Goal: Task Accomplishment & Management: Complete application form

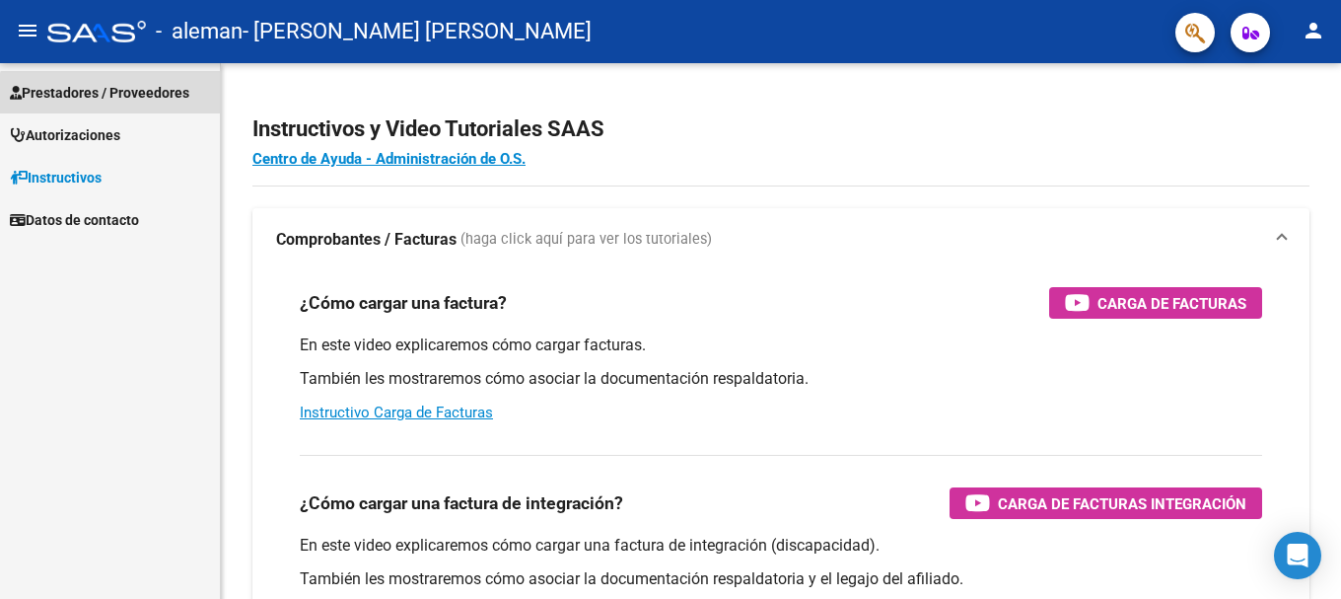
click at [110, 99] on span "Prestadores / Proveedores" at bounding box center [99, 93] width 179 height 22
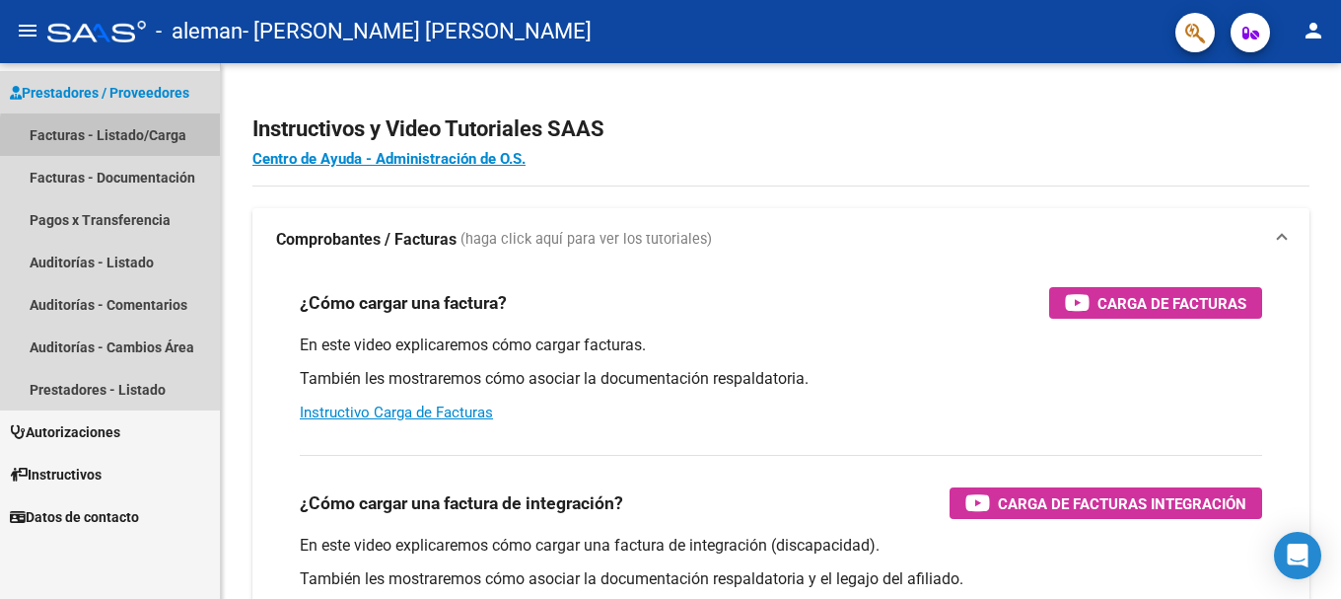
click at [121, 138] on link "Facturas - Listado/Carga" at bounding box center [110, 134] width 220 height 42
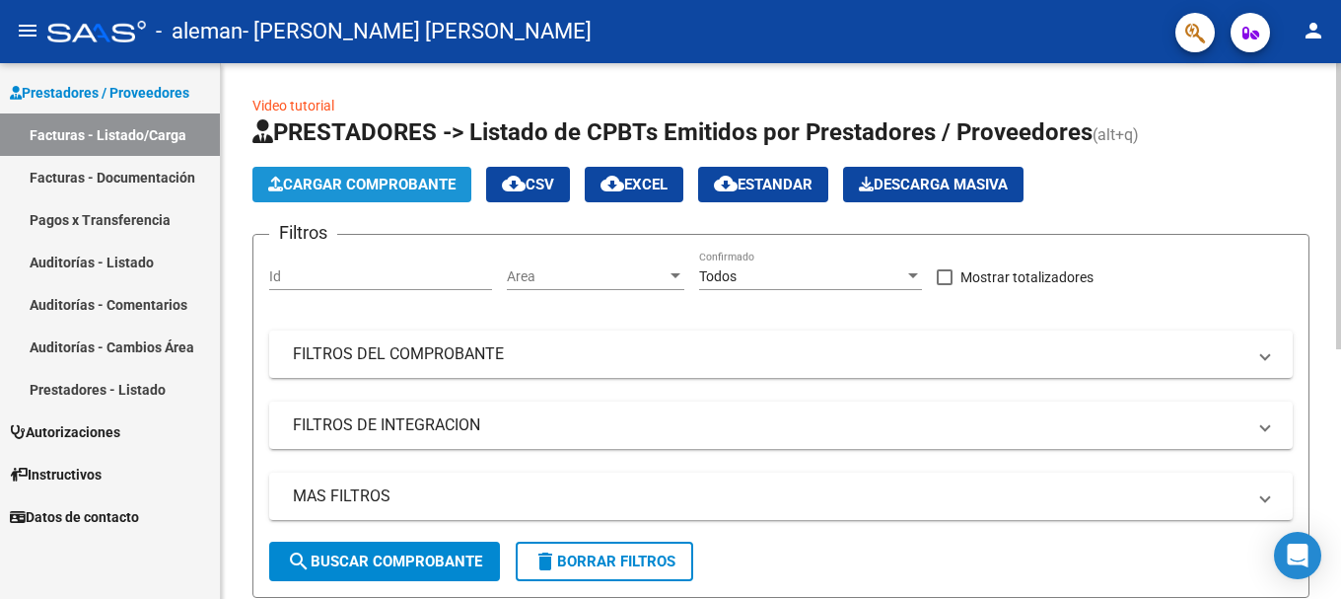
click at [399, 192] on span "Cargar Comprobante" at bounding box center [361, 185] width 187 height 18
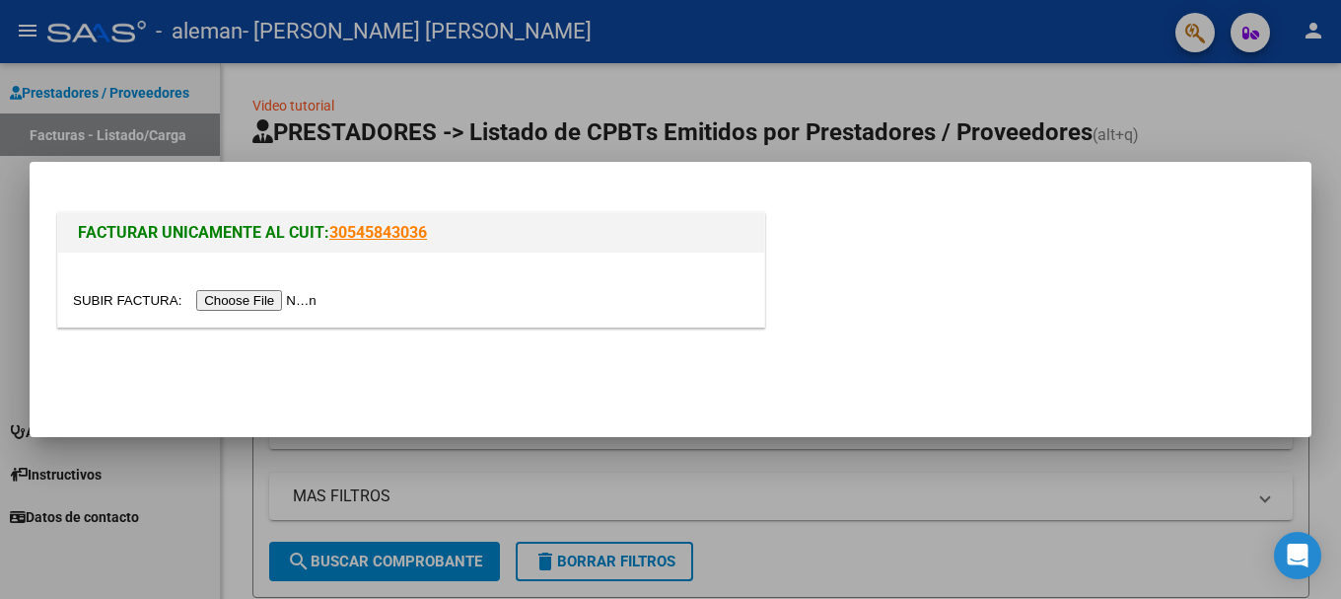
click at [314, 307] on input "file" at bounding box center [197, 300] width 249 height 21
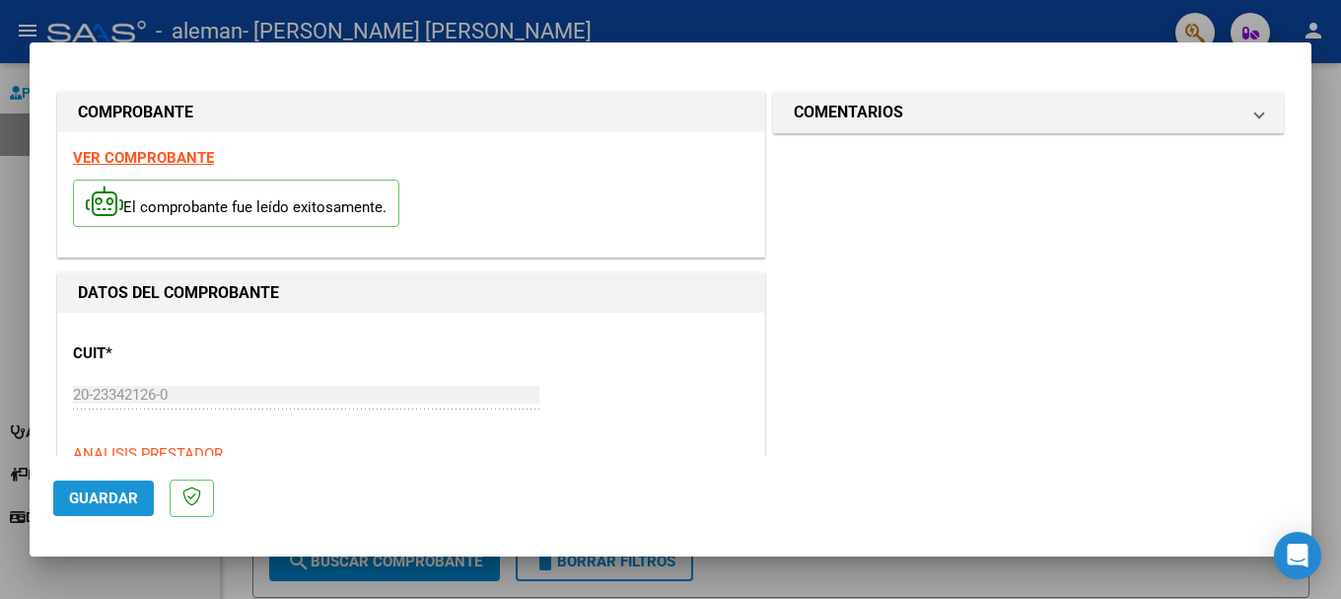
click at [81, 505] on span "Guardar" at bounding box center [103, 498] width 69 height 18
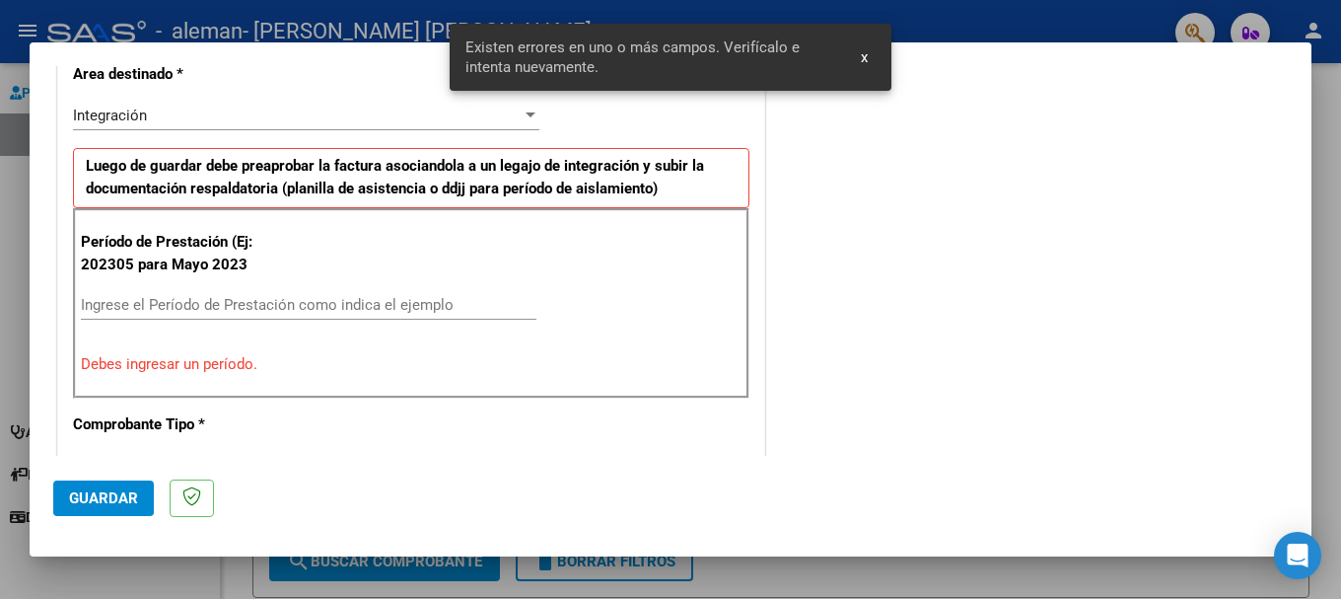
scroll to position [456, 0]
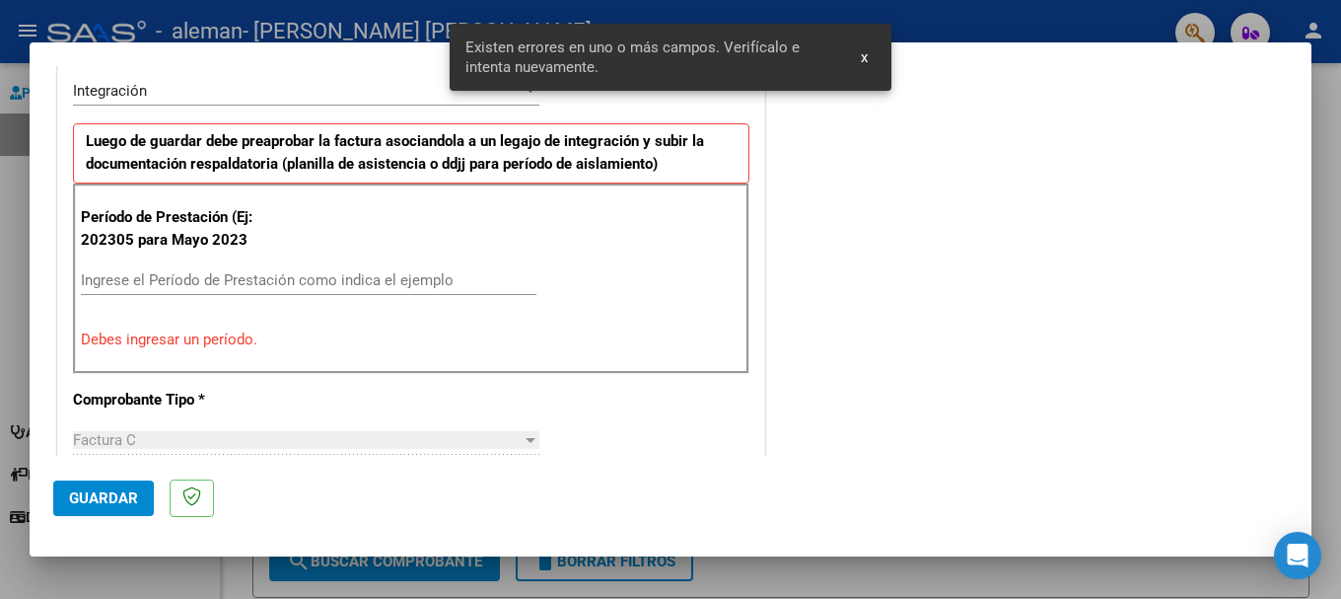
click at [249, 281] on input "Ingrese el Período de Prestación como indica el ejemplo" at bounding box center [309, 280] width 456 height 18
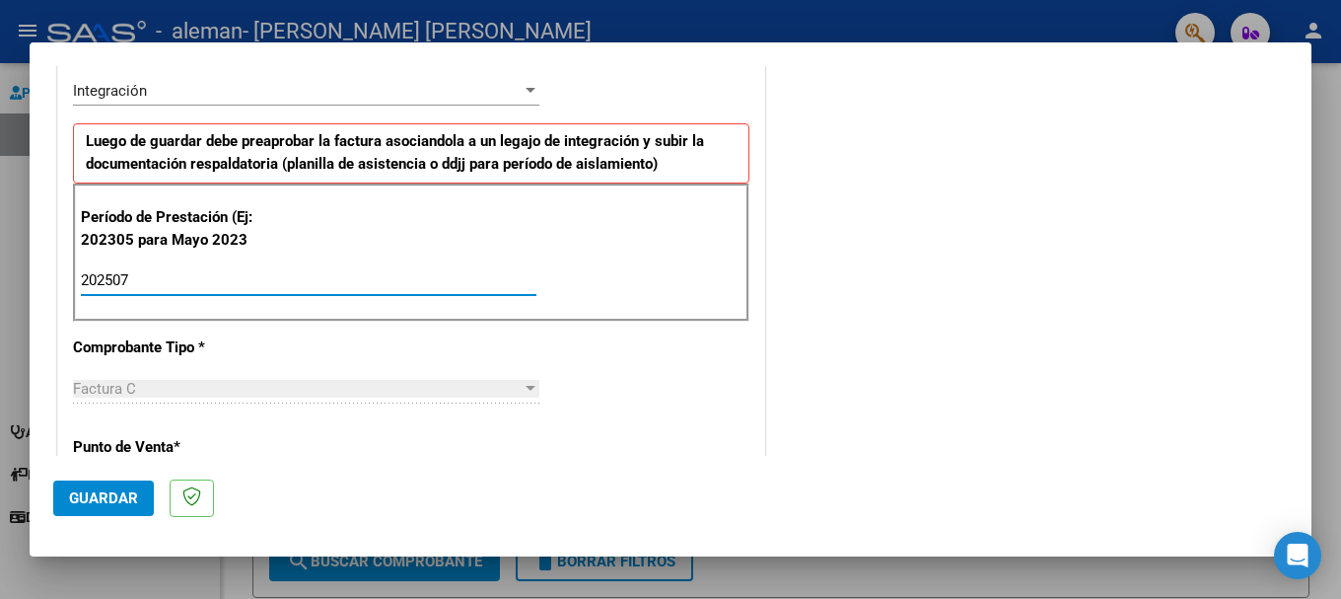
type input "202507"
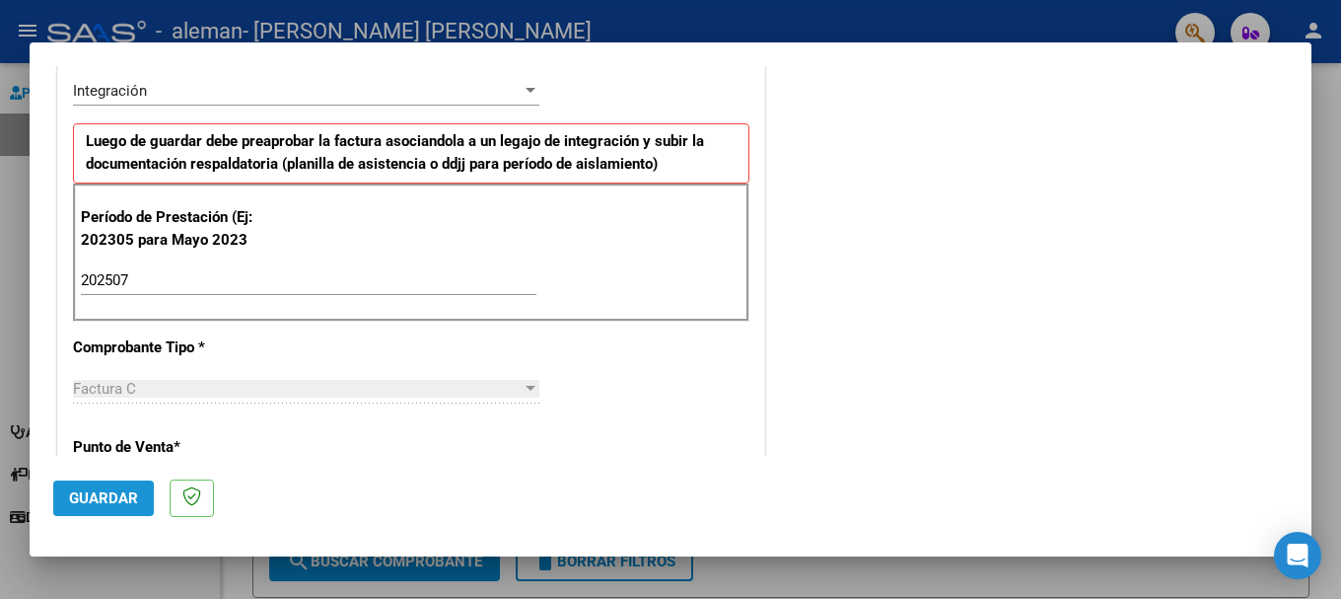
click at [114, 495] on span "Guardar" at bounding box center [103, 498] width 69 height 18
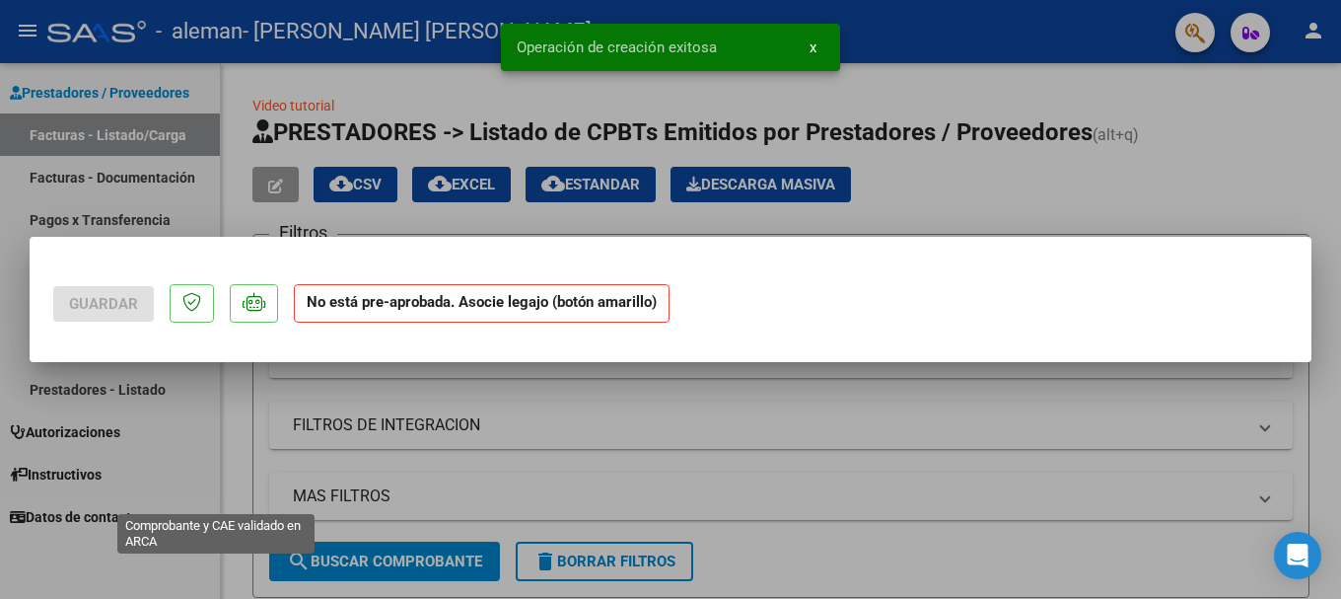
scroll to position [0, 0]
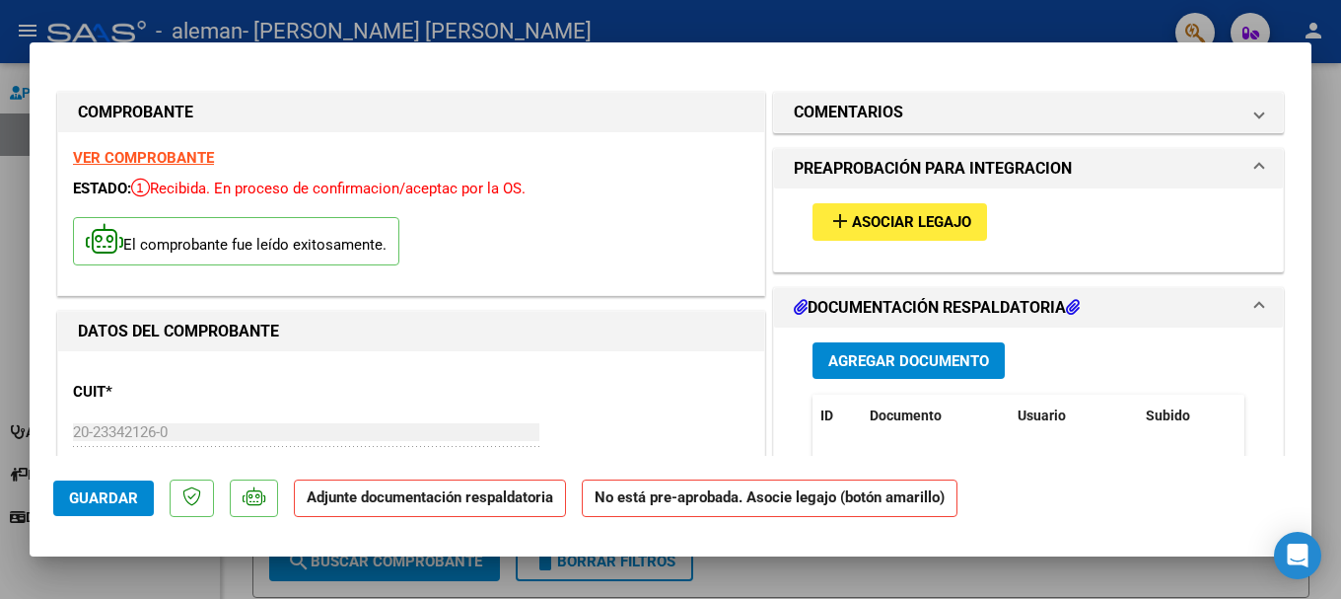
click at [870, 365] on span "Agregar Documento" at bounding box center [908, 361] width 161 height 18
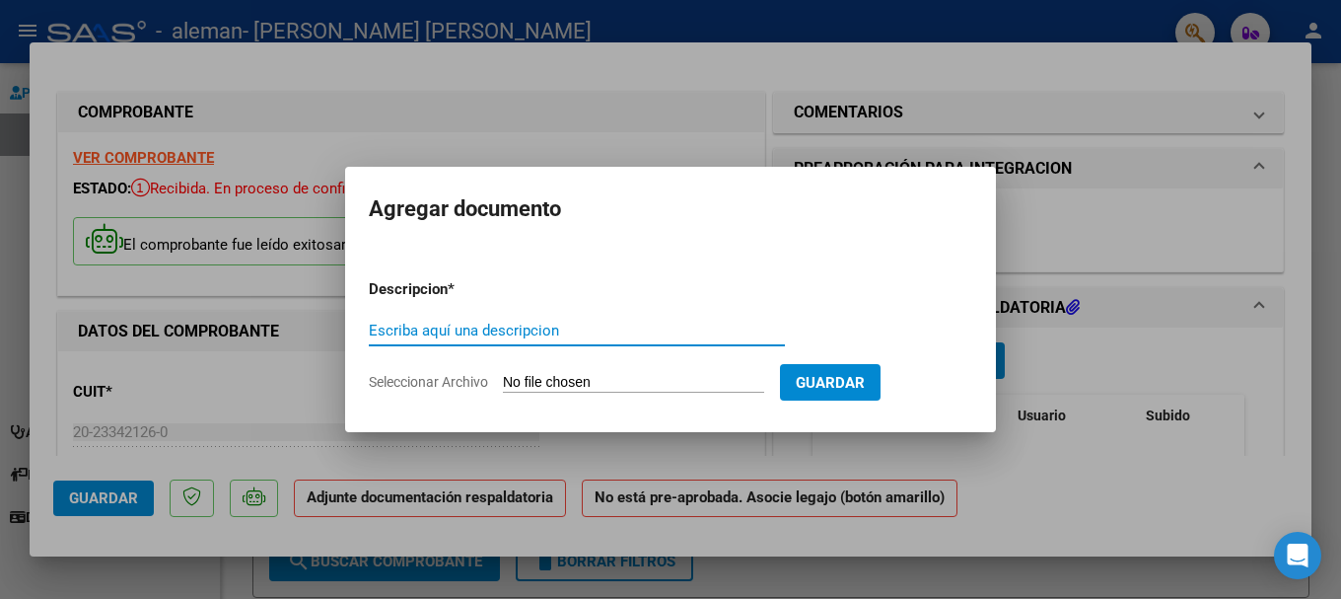
click at [633, 339] on div "Escriba aquí una descripcion" at bounding box center [577, 331] width 416 height 30
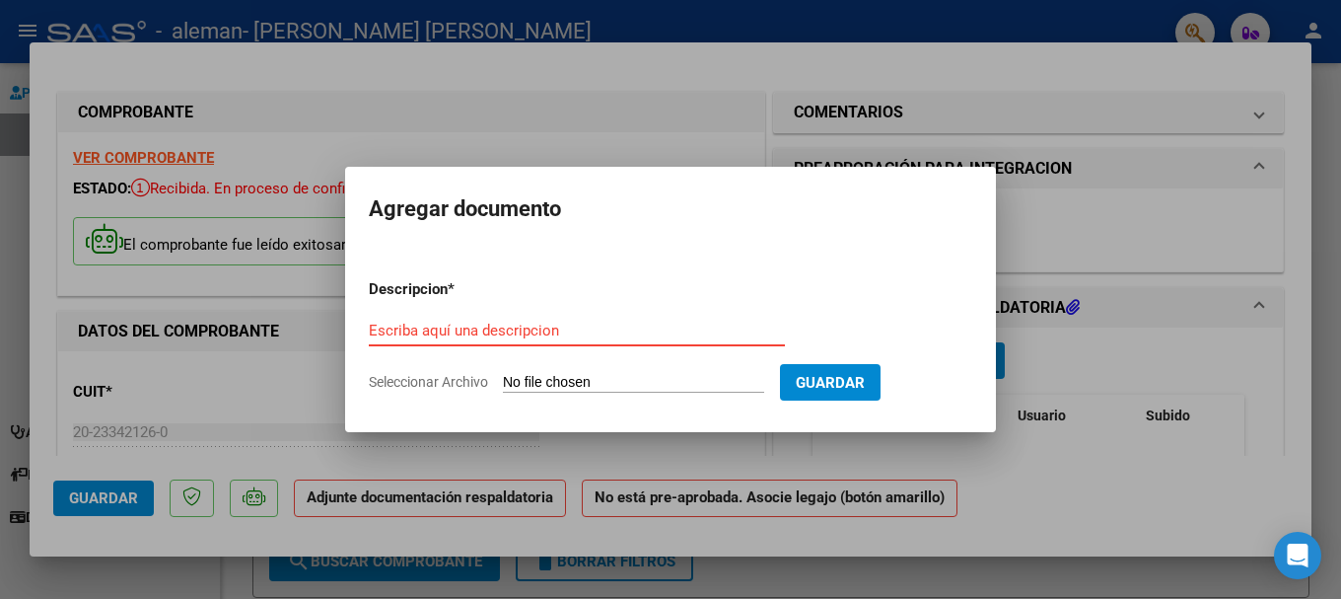
click at [623, 335] on input "Escriba aquí una descripcion" at bounding box center [577, 330] width 416 height 18
click at [481, 384] on span "Seleccionar Archivo" at bounding box center [428, 382] width 119 height 16
click at [503, 384] on input "Seleccionar Archivo" at bounding box center [633, 383] width 261 height 19
type input "C:\fakepath\Planilla asistencia [DATE].pdf"
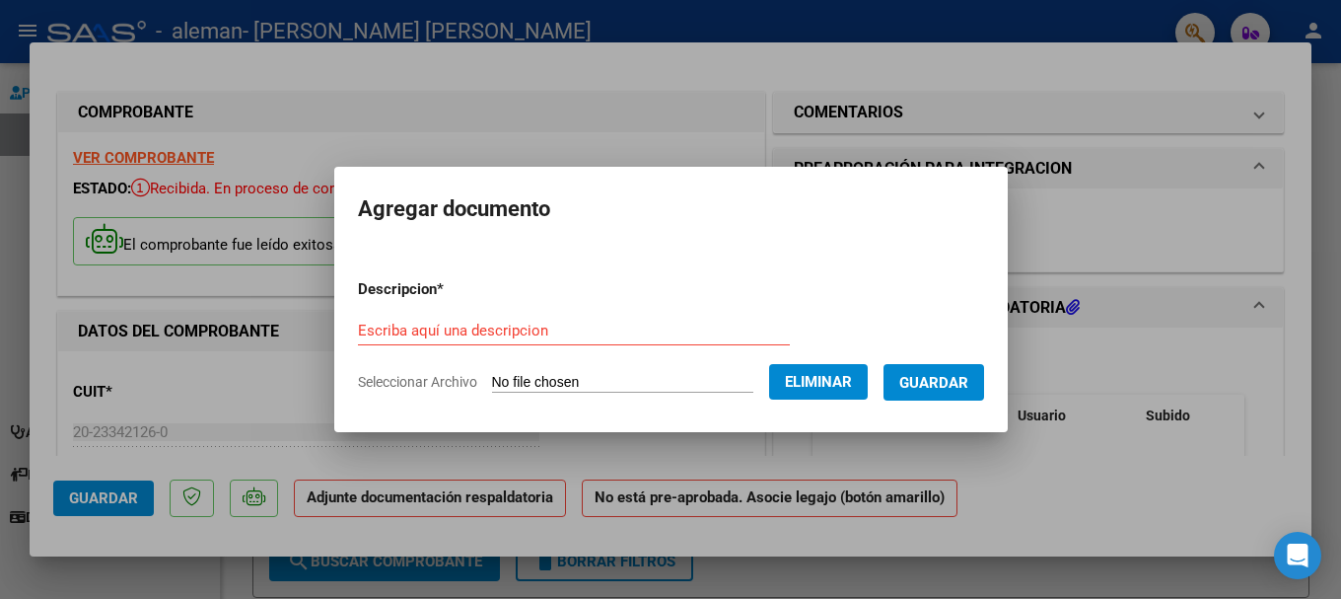
click at [500, 333] on input "Escriba aquí una descripcion" at bounding box center [574, 330] width 432 height 18
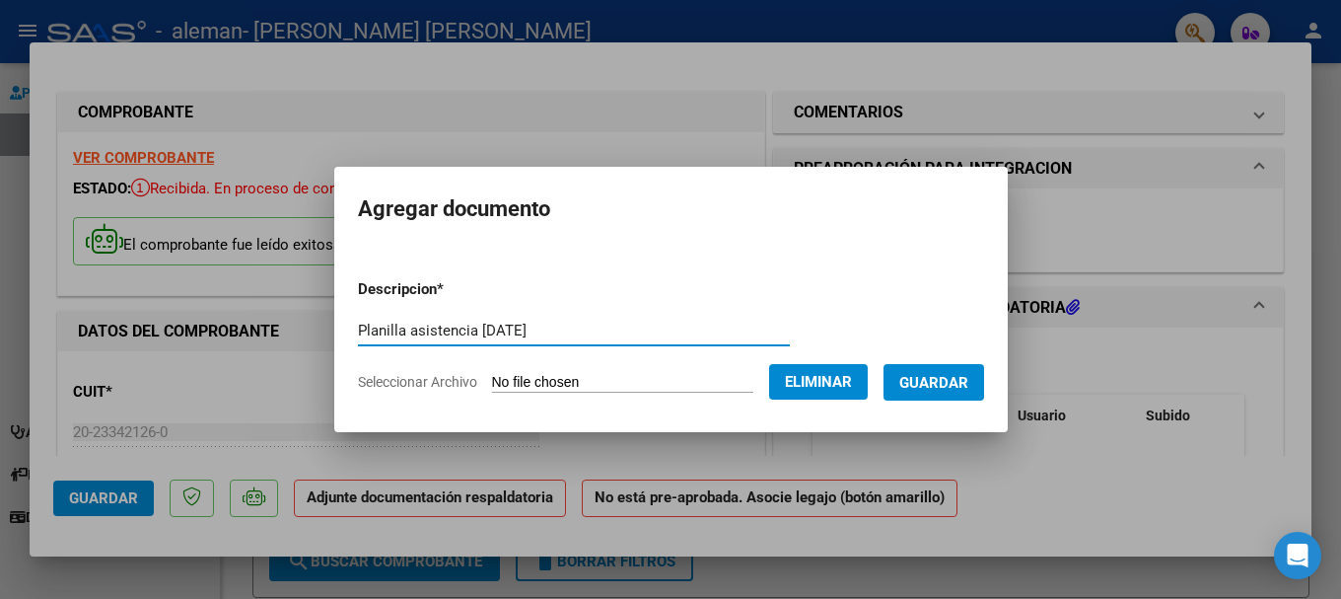
type input "Planilla asistencia [DATE]"
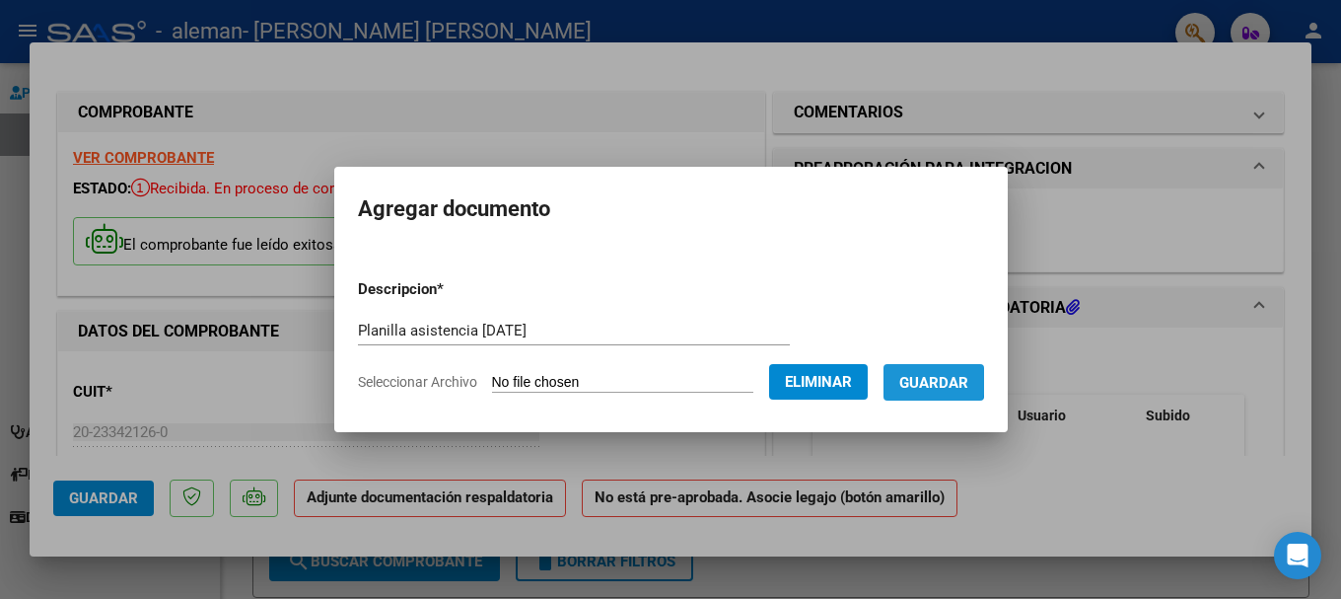
click at [923, 377] on span "Guardar" at bounding box center [933, 383] width 69 height 18
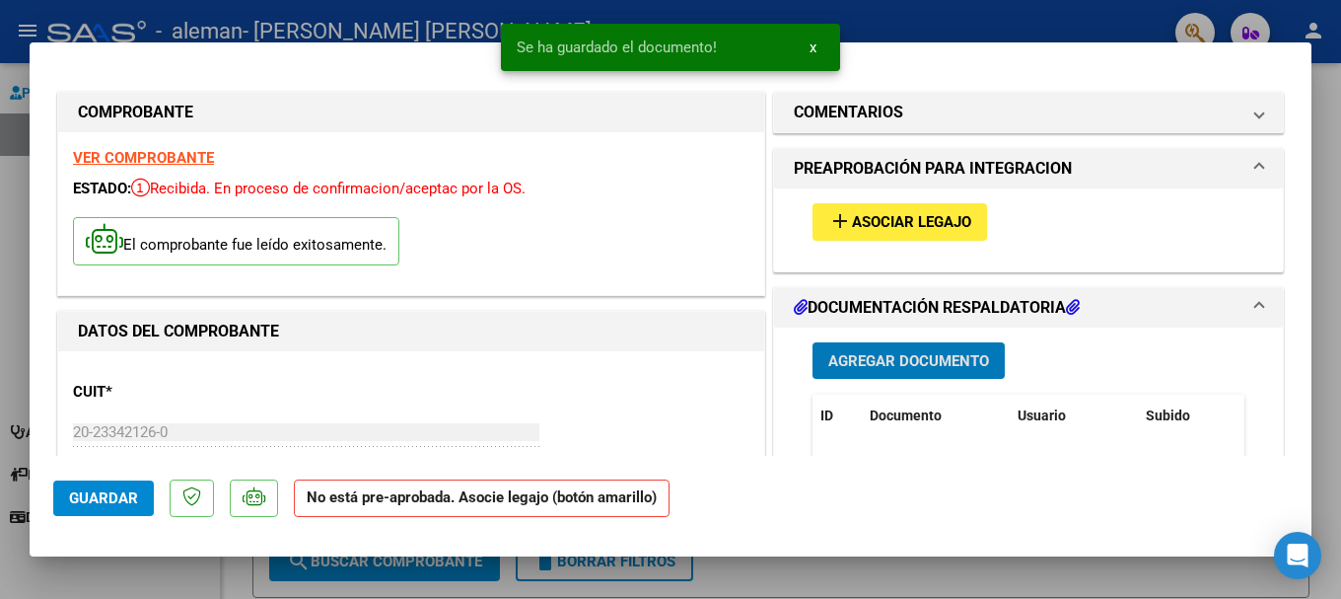
click at [863, 224] on span "Asociar Legajo" at bounding box center [911, 223] width 119 height 18
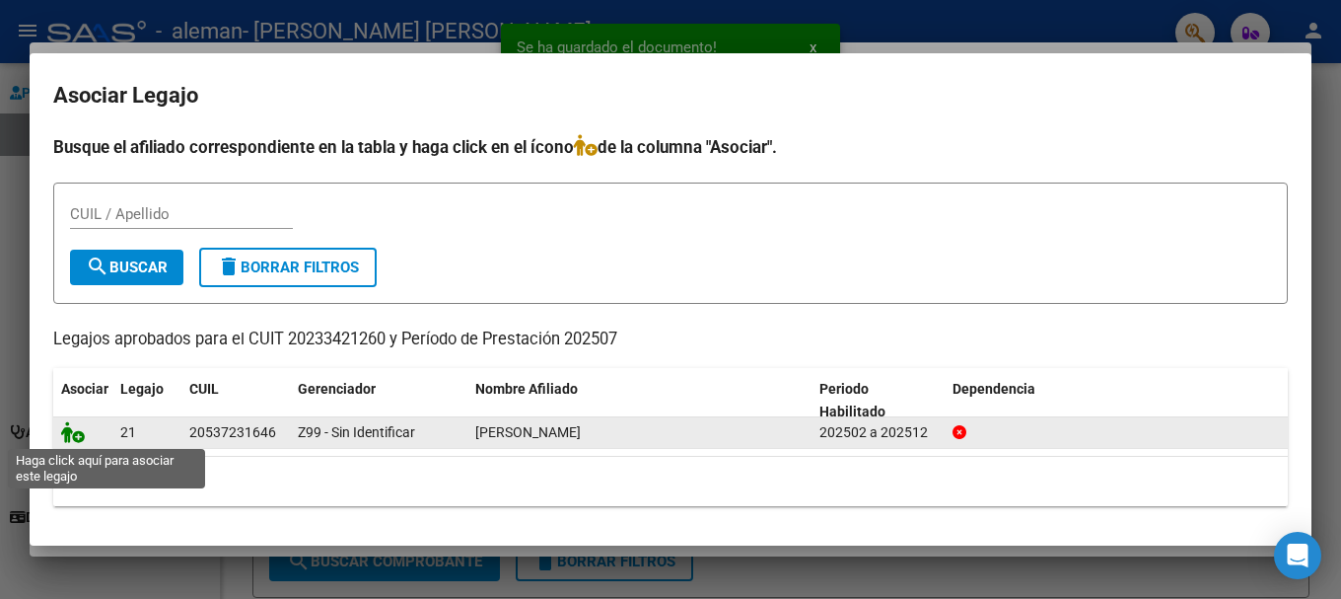
click at [71, 435] on icon at bounding box center [73, 432] width 24 height 22
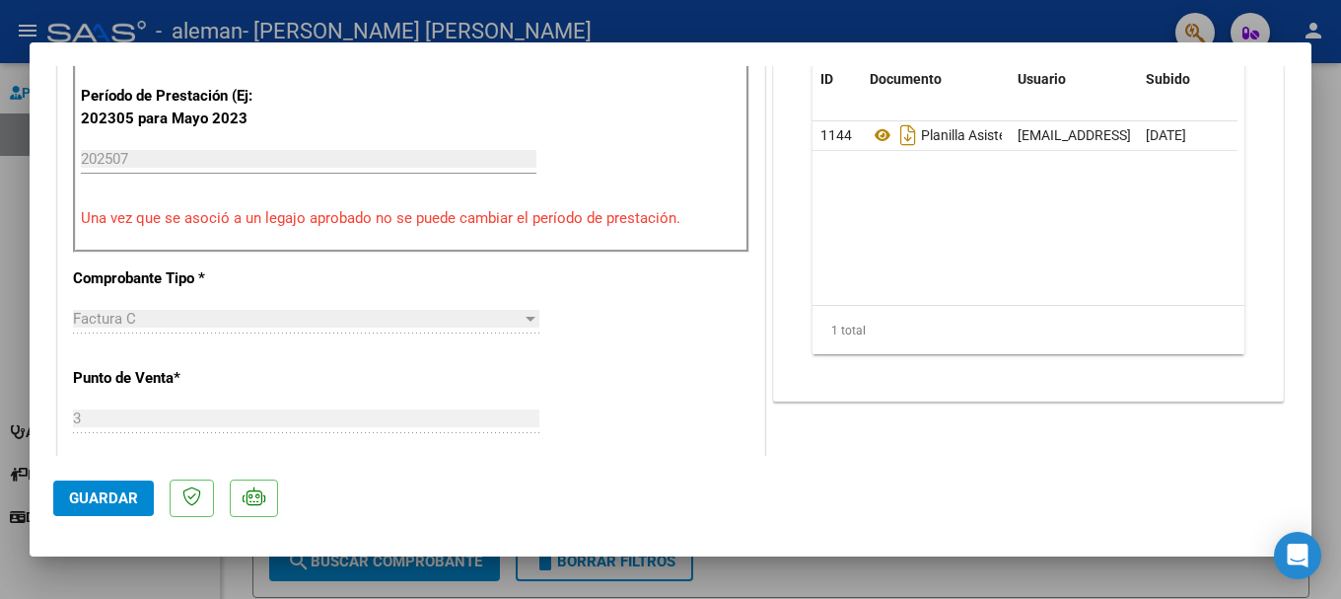
scroll to position [690, 0]
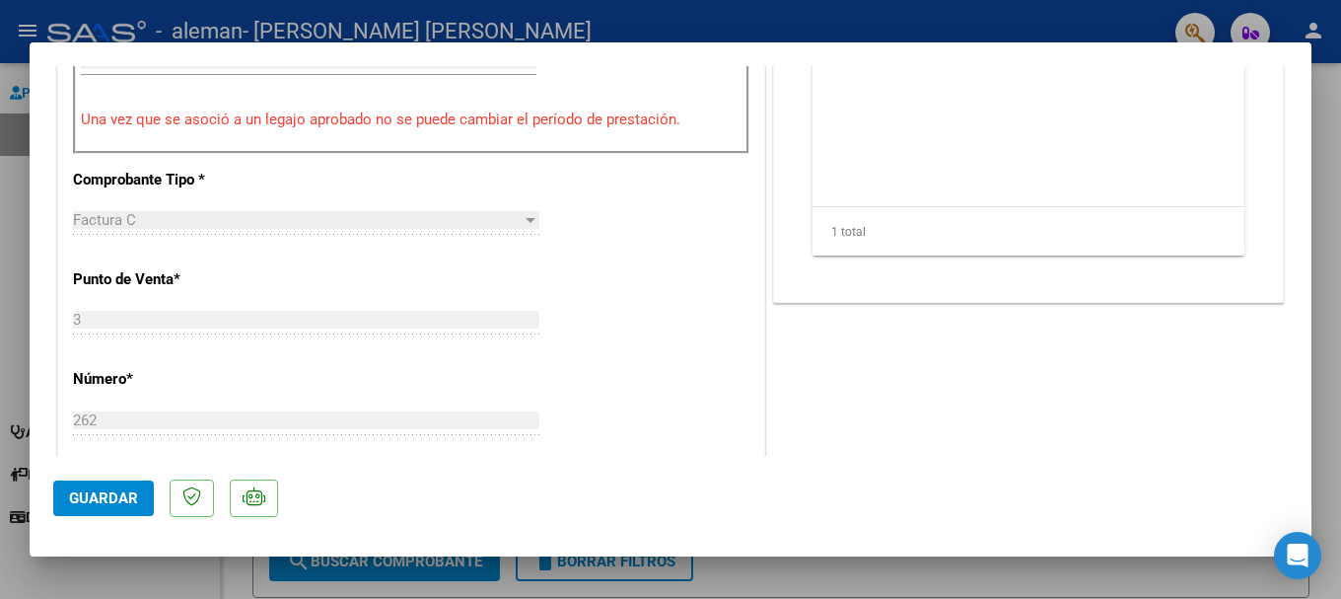
click at [71, 497] on span "Guardar" at bounding box center [103, 498] width 69 height 18
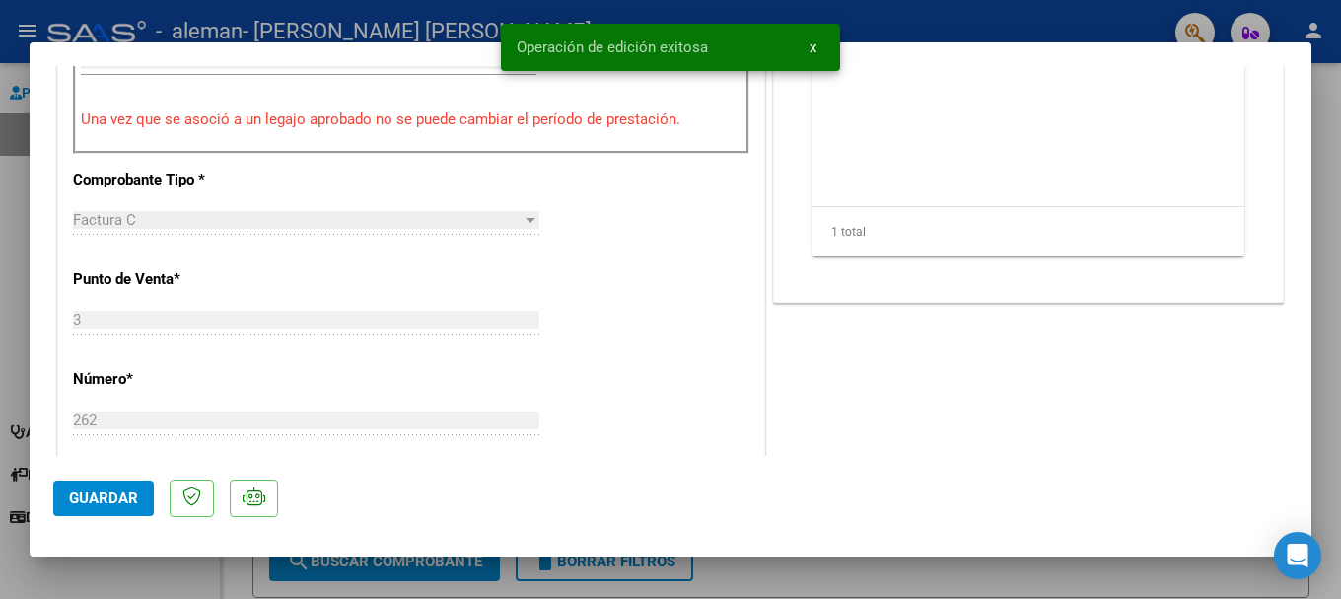
click at [812, 41] on span "x" at bounding box center [813, 47] width 7 height 18
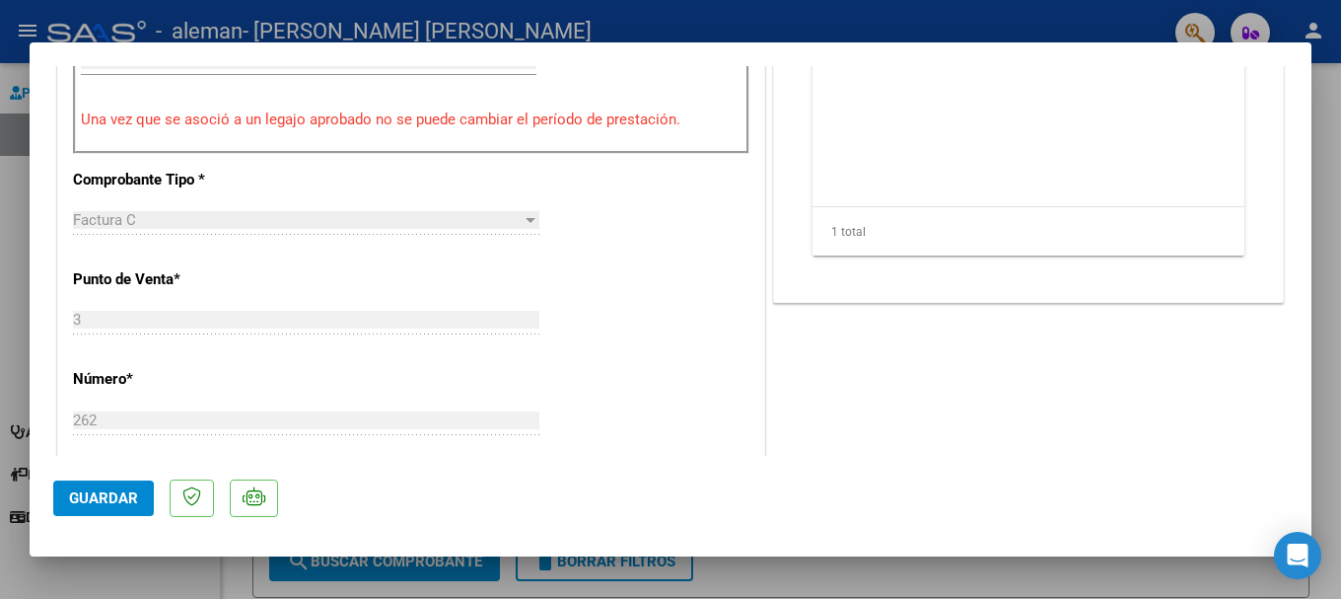
click at [1325, 114] on div at bounding box center [670, 299] width 1341 height 599
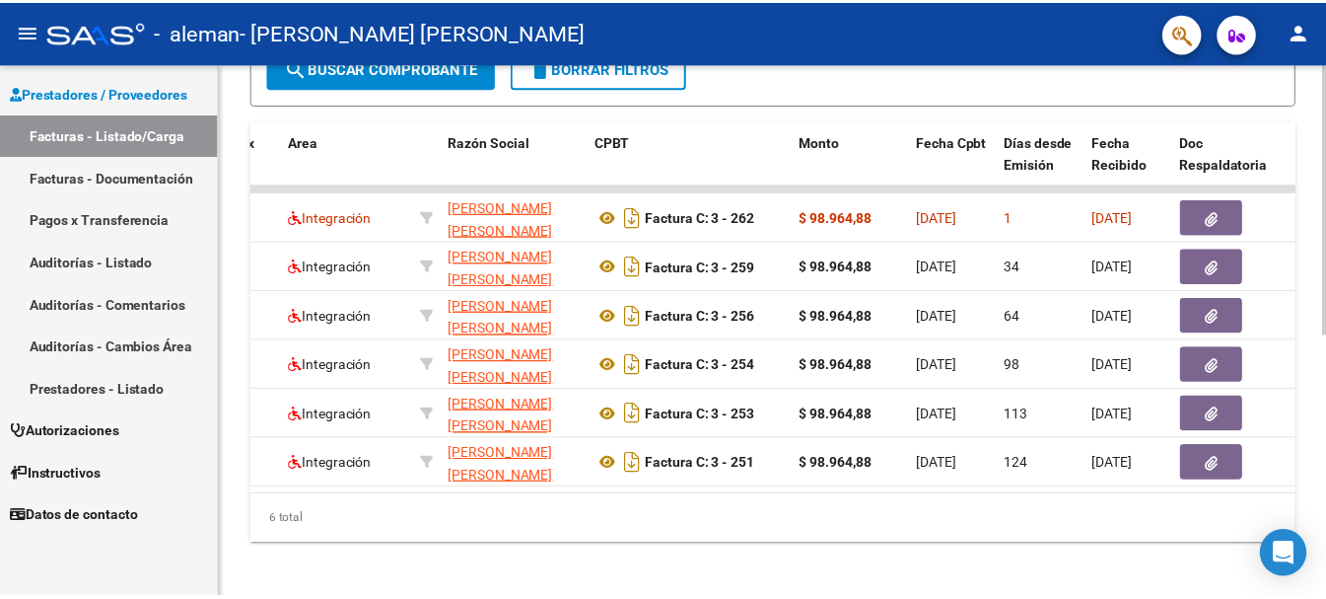
scroll to position [0, 355]
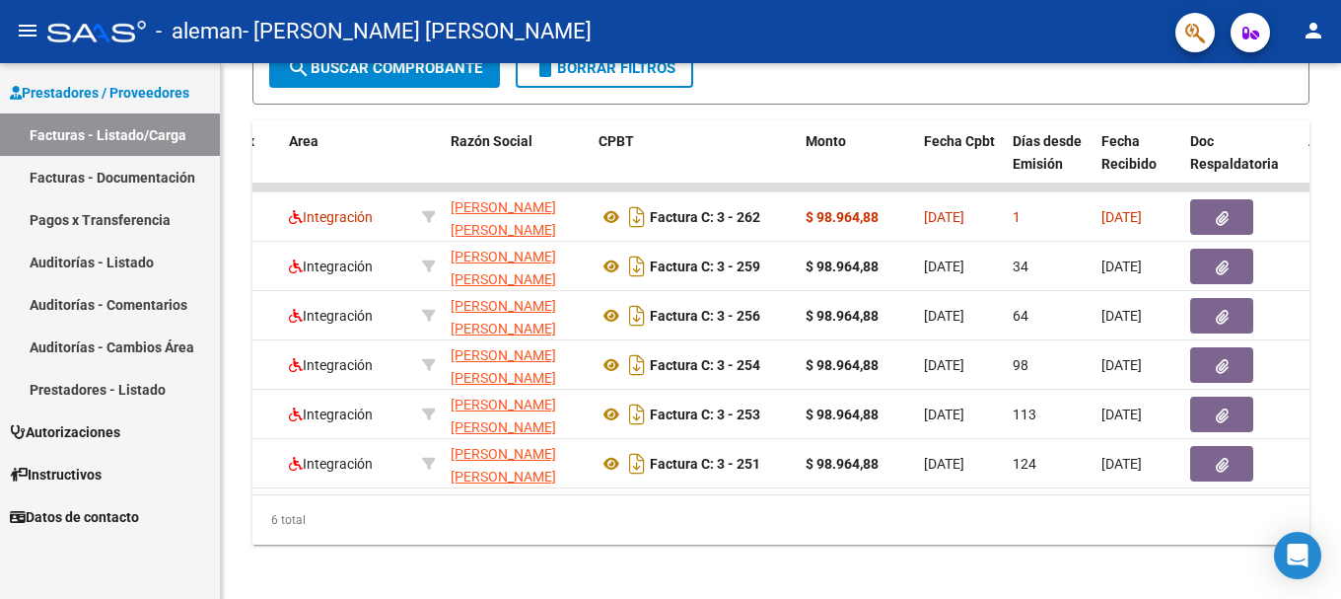
click at [1314, 38] on mat-icon "person" at bounding box center [1314, 31] width 24 height 24
click at [1288, 128] on button "exit_to_app Salir" at bounding box center [1273, 129] width 120 height 47
